Goal: Task Accomplishment & Management: Manage account settings

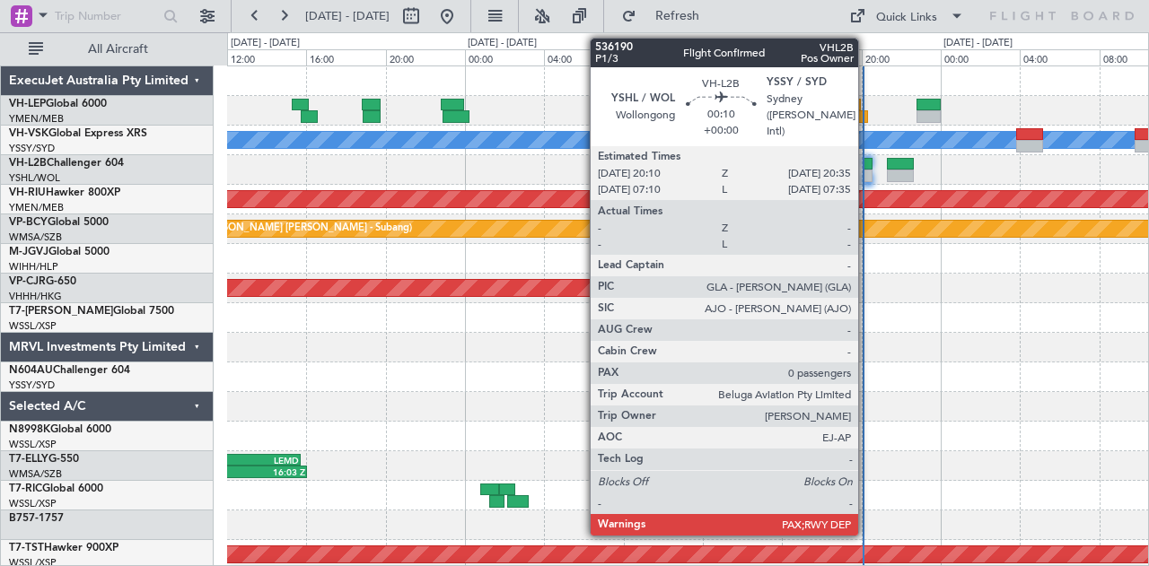
click at [867, 175] on div at bounding box center [867, 176] width 9 height 13
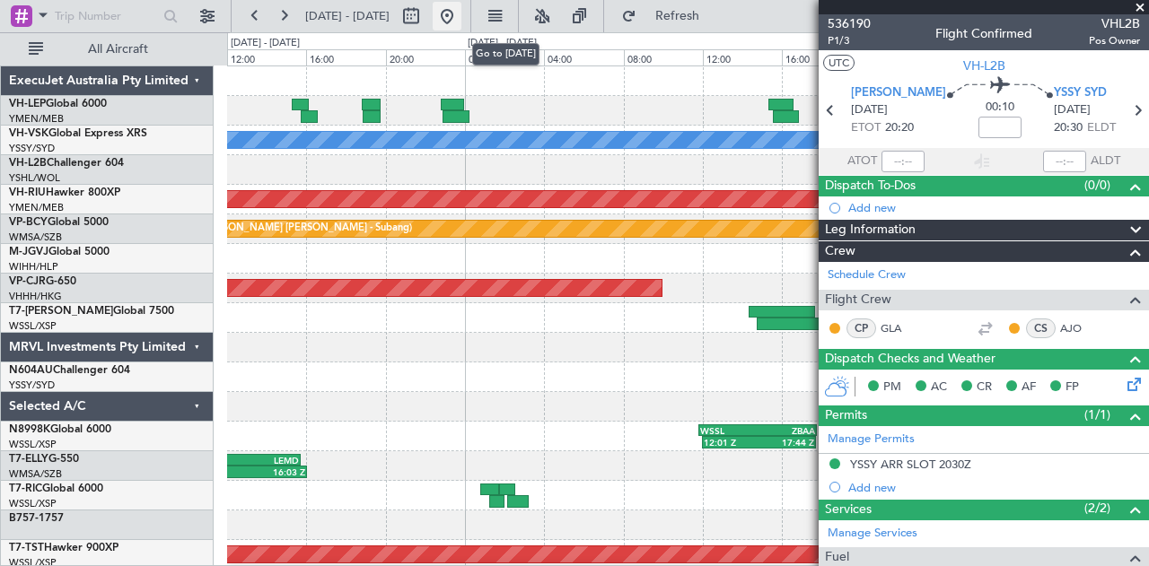
click at [461, 22] on button at bounding box center [447, 16] width 29 height 29
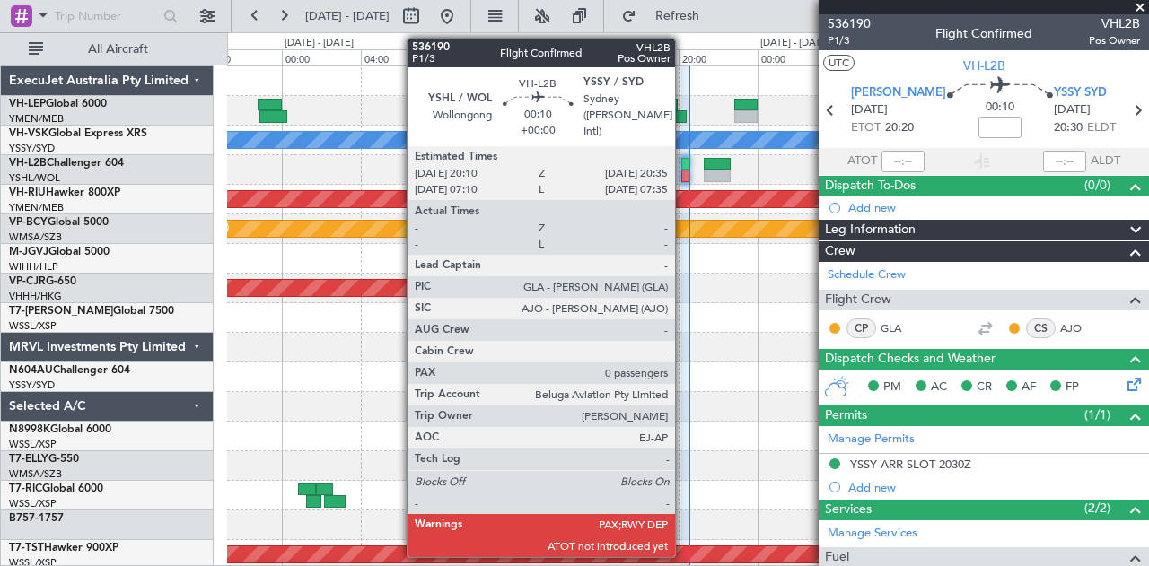
click at [684, 161] on div at bounding box center [685, 164] width 9 height 13
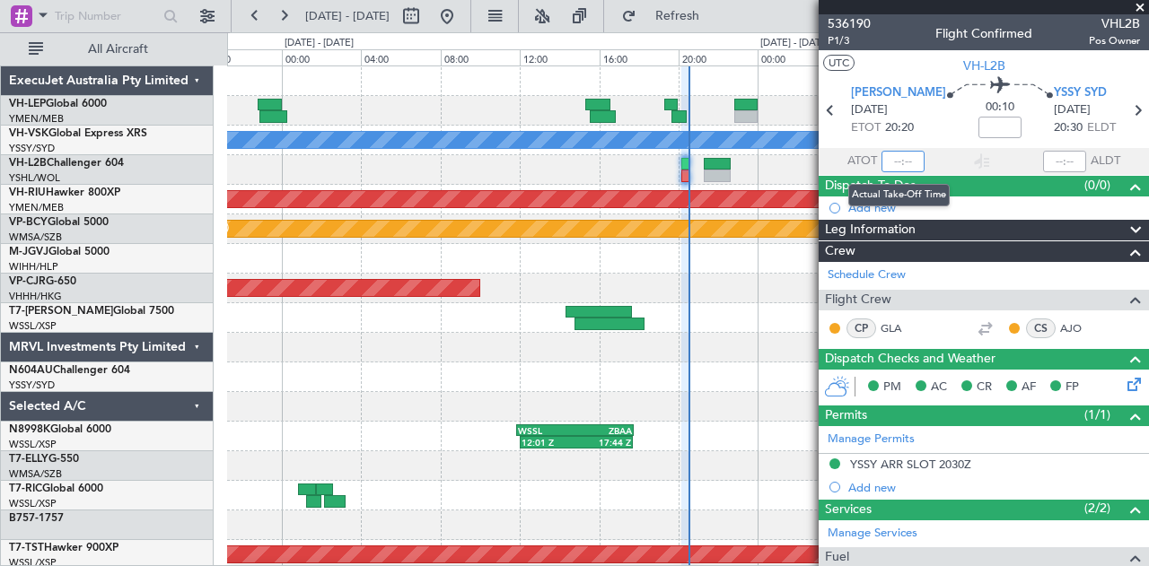
click at [897, 163] on input "text" at bounding box center [902, 162] width 43 height 22
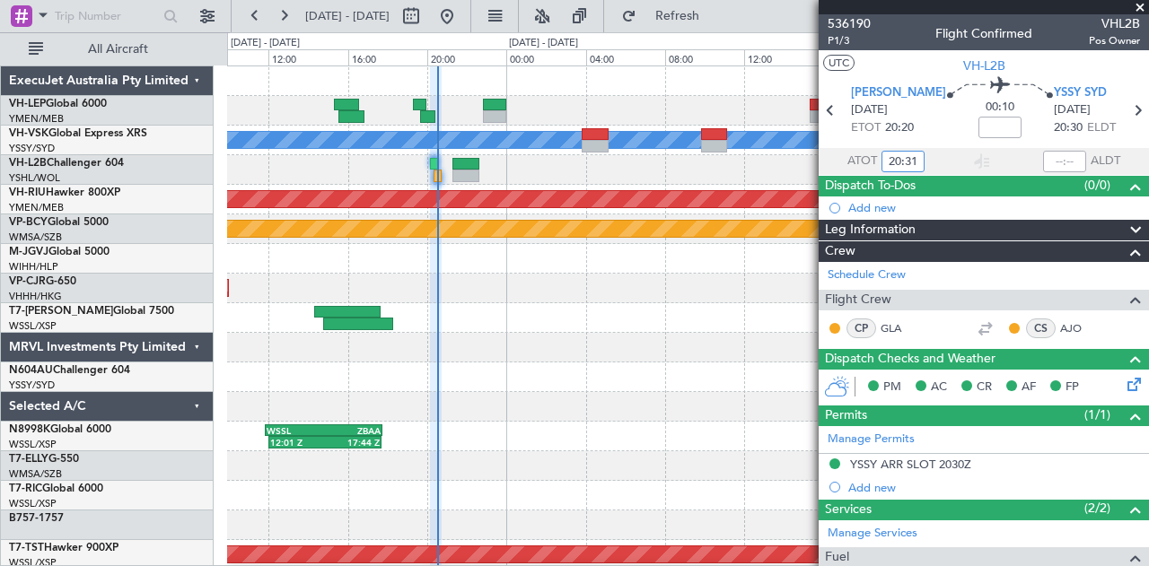
click at [512, 283] on div "[PERSON_NAME] Planned Maint [GEOGRAPHIC_DATA] ([GEOGRAPHIC_DATA]) Planned Maint…" at bounding box center [688, 554] width 922 height 977
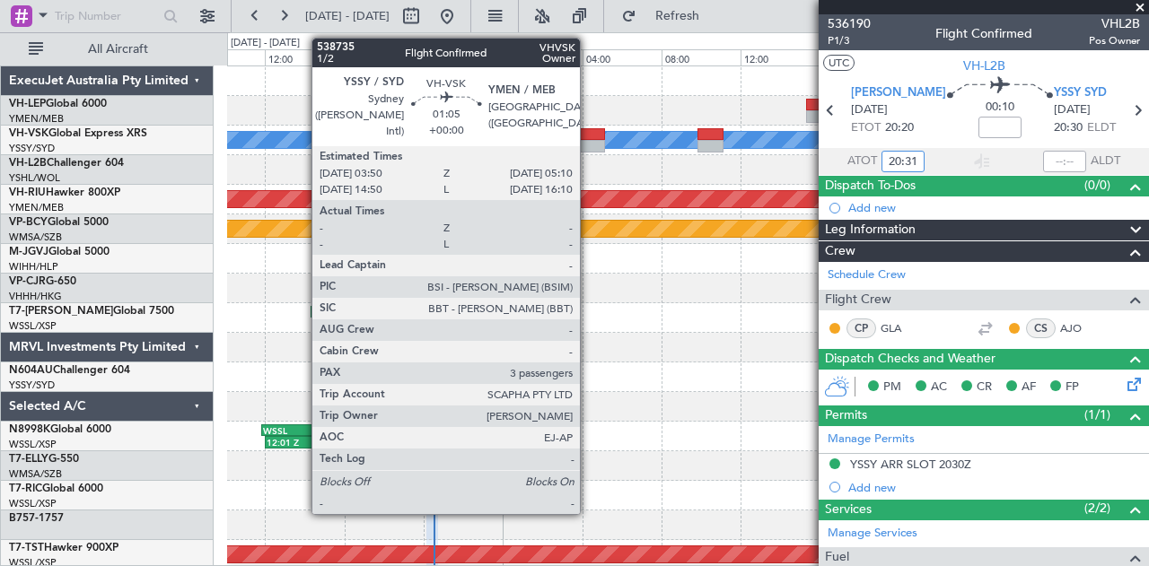
click at [589, 135] on div at bounding box center [591, 134] width 27 height 13
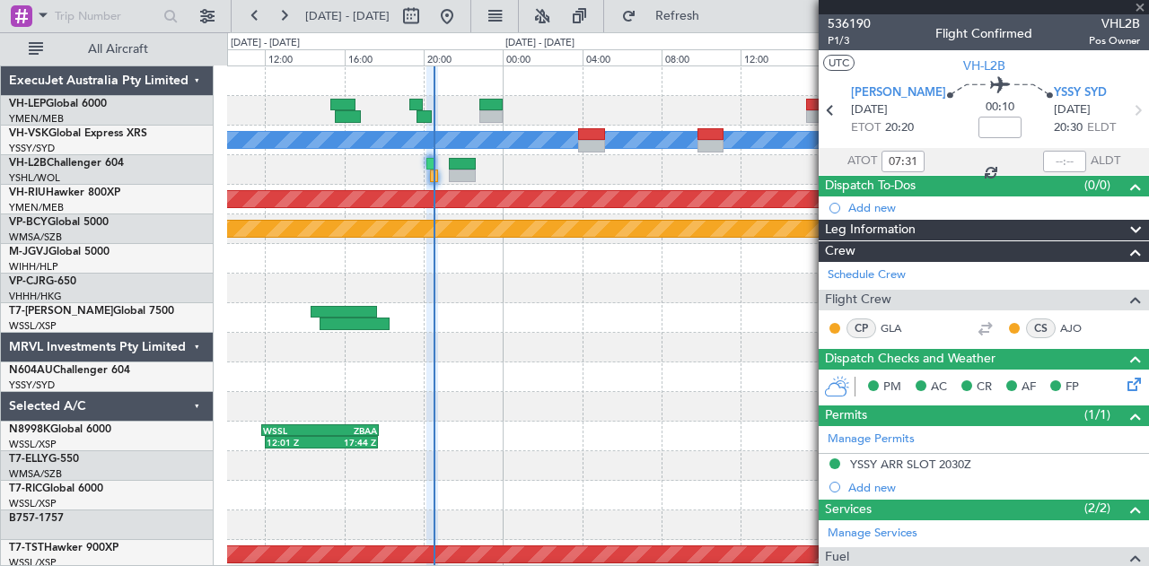
type input "20:31"
type input "3"
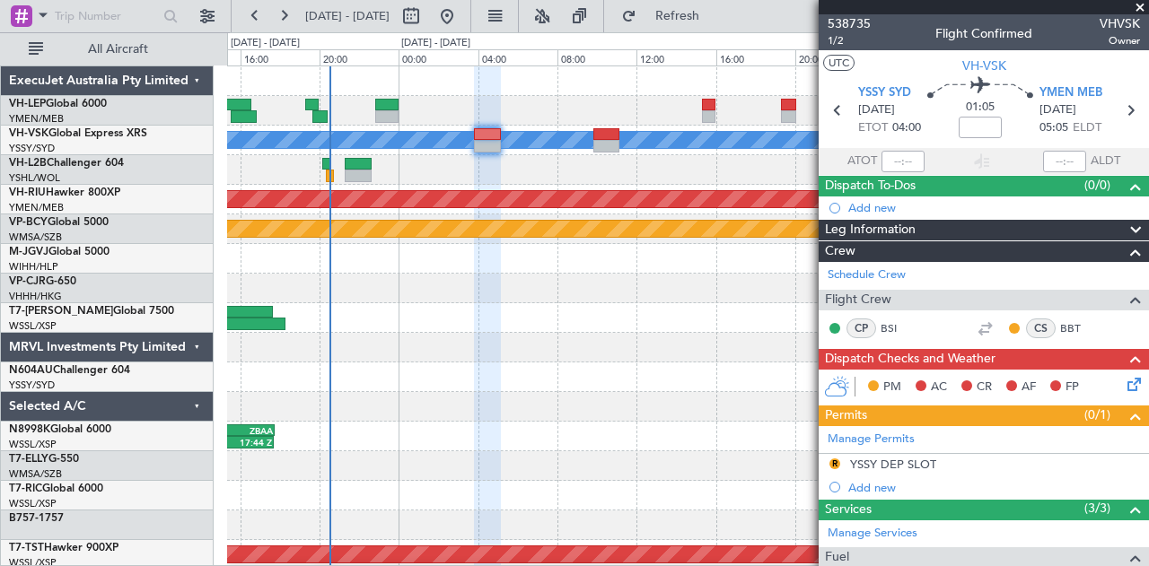
click at [457, 296] on div "[PERSON_NAME] Planned Maint [GEOGRAPHIC_DATA] ([GEOGRAPHIC_DATA]) Planned Maint…" at bounding box center [688, 554] width 922 height 977
